Goal: Check status

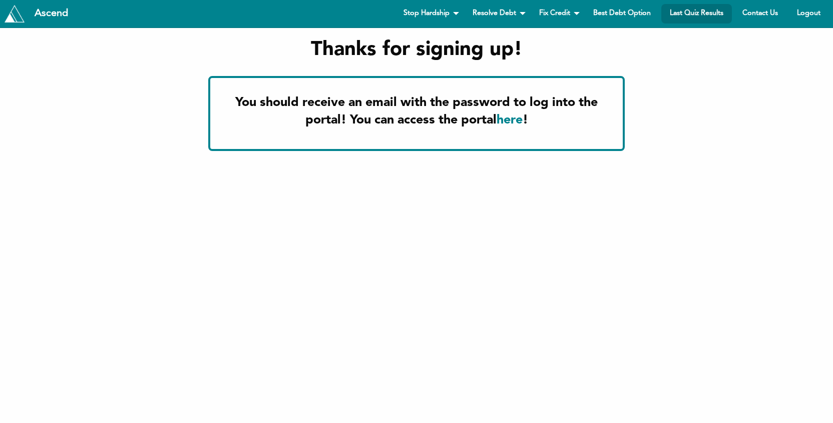
click at [663, 180] on body "Thanks for signing up! You should receive an email with the password to log int…" at bounding box center [416, 138] width 624 height 221
click at [688, 189] on body "Thanks for signing up! You should receive an email with the password to log int…" at bounding box center [416, 138] width 624 height 221
